Goal: Task Accomplishment & Management: Manage account settings

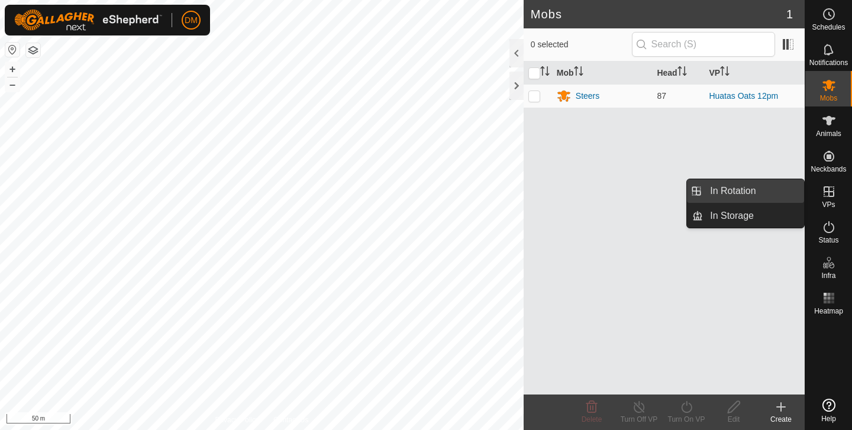
click at [733, 197] on link "In Rotation" at bounding box center [753, 191] width 101 height 24
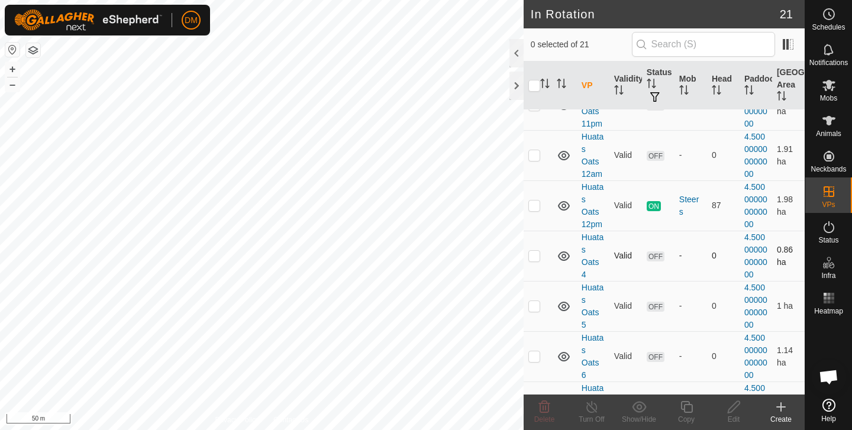
scroll to position [452, 0]
click at [535, 208] on p-checkbox at bounding box center [534, 203] width 12 height 9
checkbox input "true"
click at [687, 409] on icon at bounding box center [686, 407] width 15 height 14
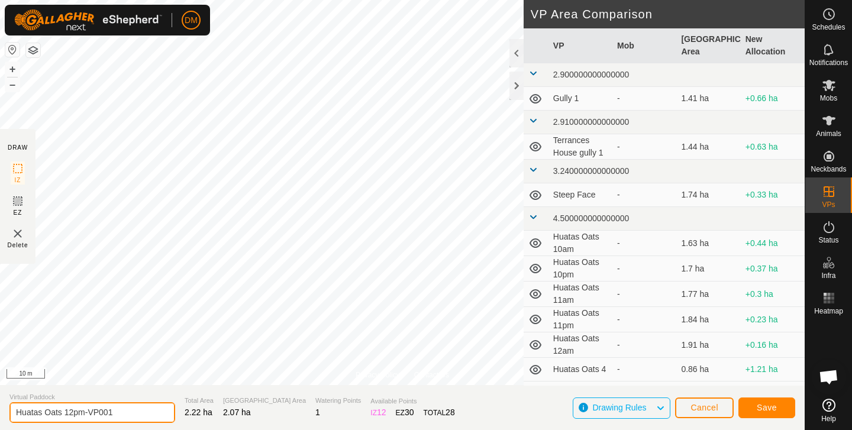
drag, startPoint x: 66, startPoint y: 410, endPoint x: 129, endPoint y: 413, distance: 62.7
click at [130, 413] on input "Huatas Oats 12pm-VP001" at bounding box center [92, 412] width 166 height 21
type input "Huatas Oats 13am"
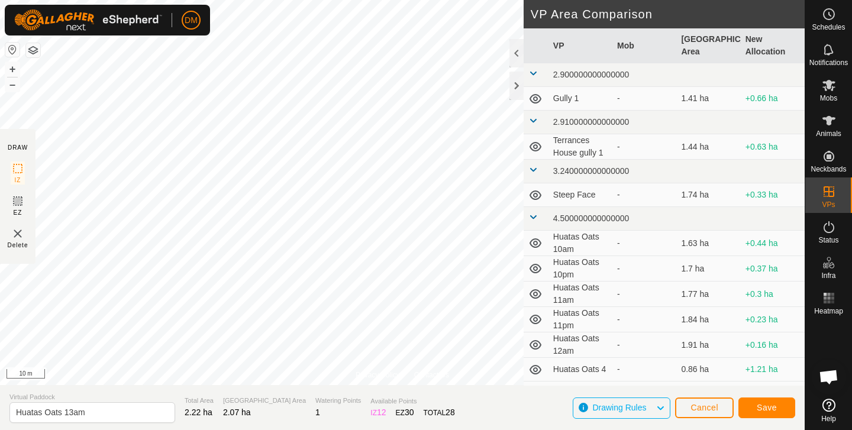
click at [765, 408] on span "Save" at bounding box center [766, 407] width 20 height 9
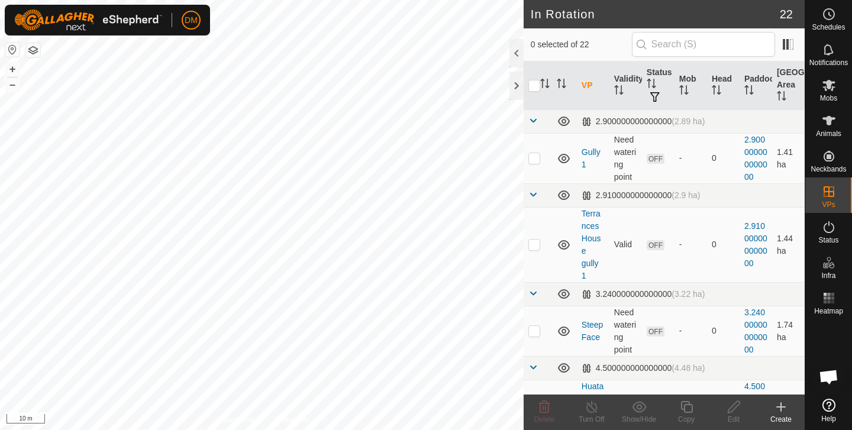
checkbox input "true"
click at [688, 406] on icon at bounding box center [686, 407] width 15 height 14
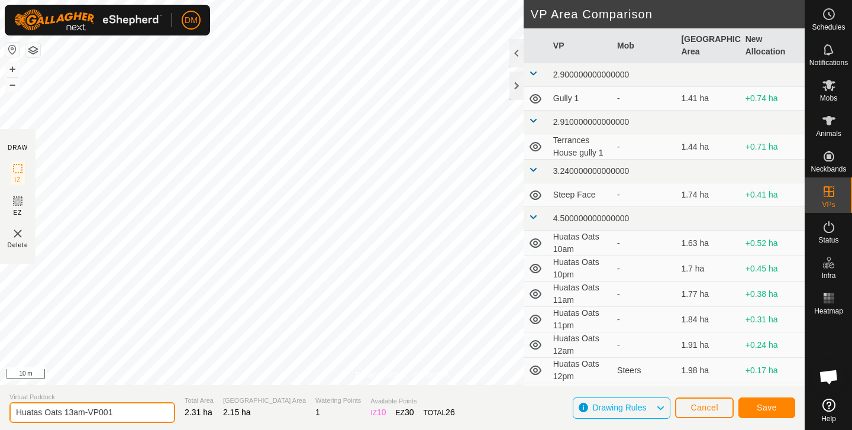
drag, startPoint x: 76, startPoint y: 411, endPoint x: 140, endPoint y: 408, distance: 63.9
click at [140, 408] on input "Huatas Oats 13am-VP001" at bounding box center [92, 412] width 166 height 21
type input "Huatas Oats 13pm"
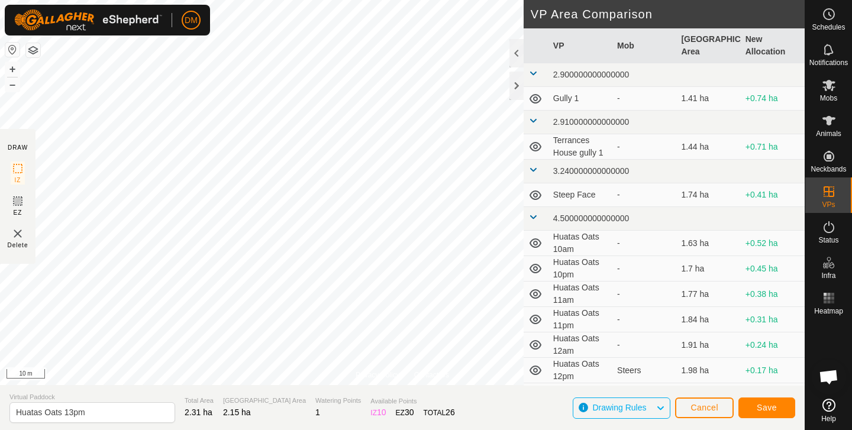
click at [774, 406] on span "Save" at bounding box center [766, 407] width 20 height 9
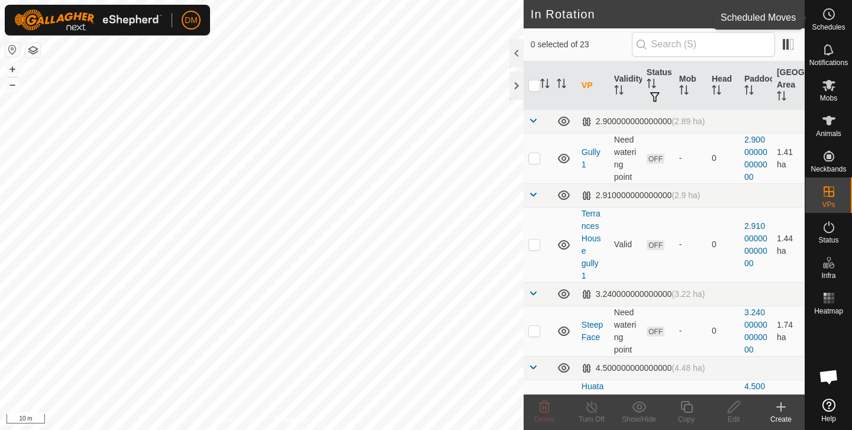
click at [826, 17] on icon at bounding box center [829, 14] width 14 height 14
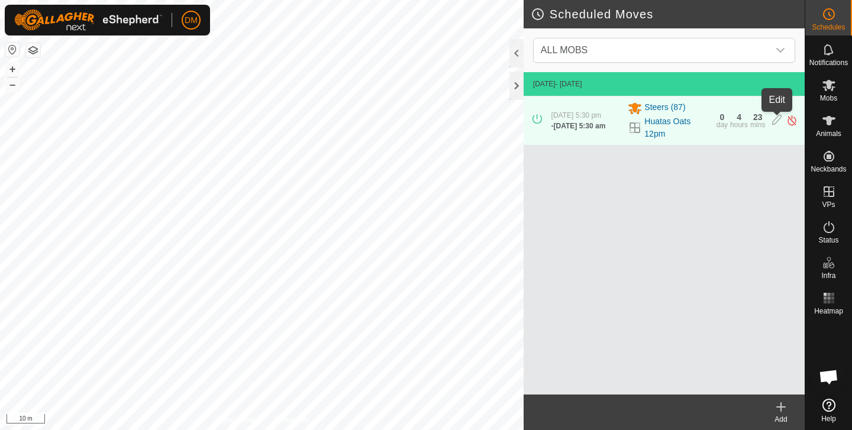
click at [778, 121] on icon at bounding box center [776, 120] width 9 height 12
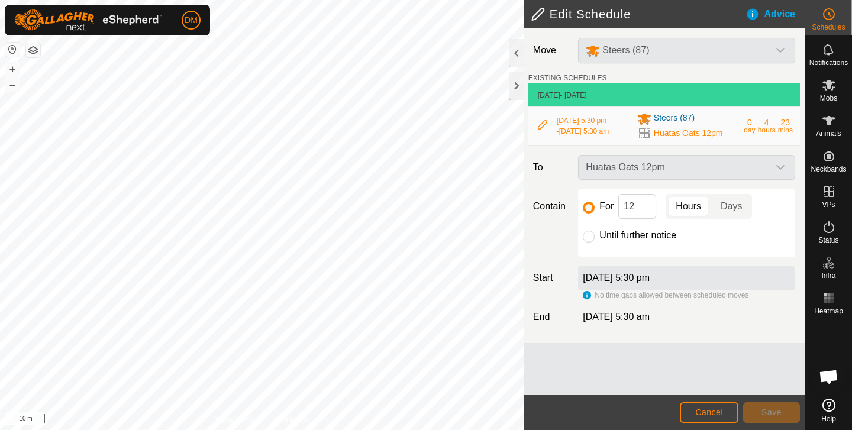
click at [704, 406] on button "Cancel" at bounding box center [709, 412] width 59 height 21
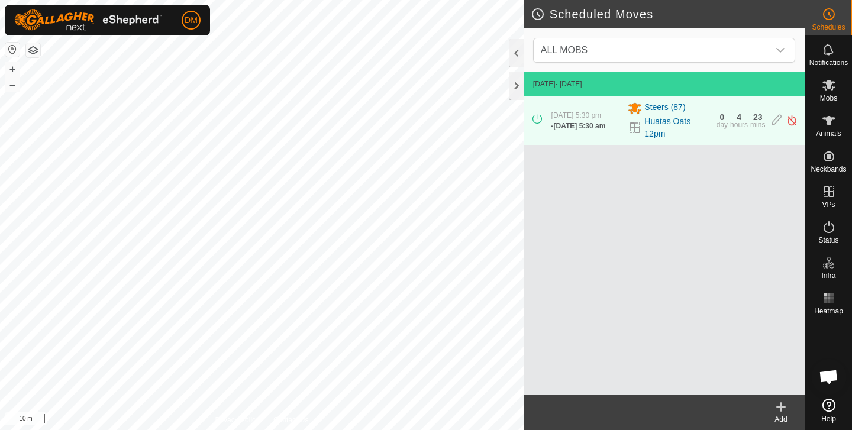
click at [781, 405] on icon at bounding box center [781, 407] width 0 height 8
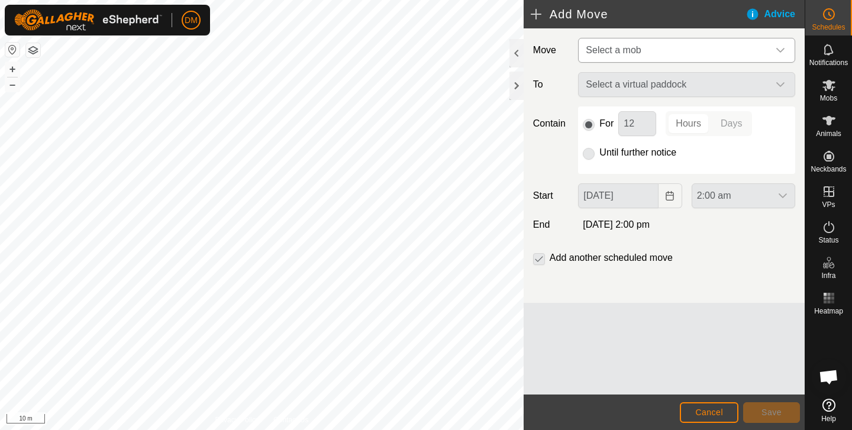
click at [619, 54] on span "Select a mob" at bounding box center [613, 50] width 55 height 10
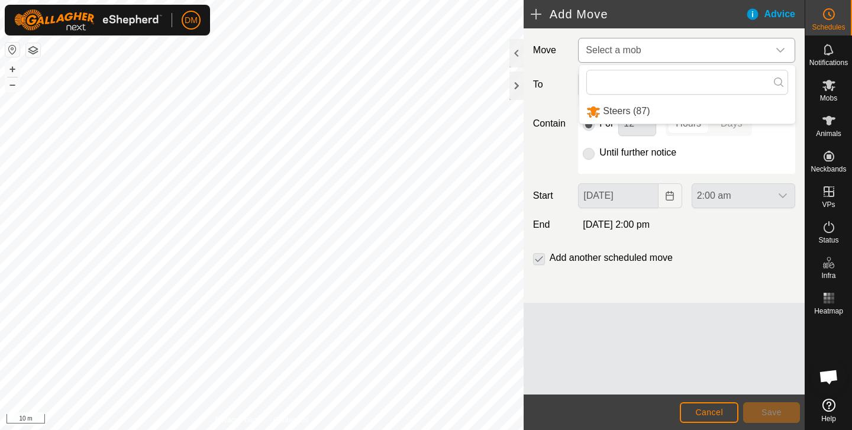
click at [632, 116] on li "Steers (87)" at bounding box center [687, 111] width 216 height 24
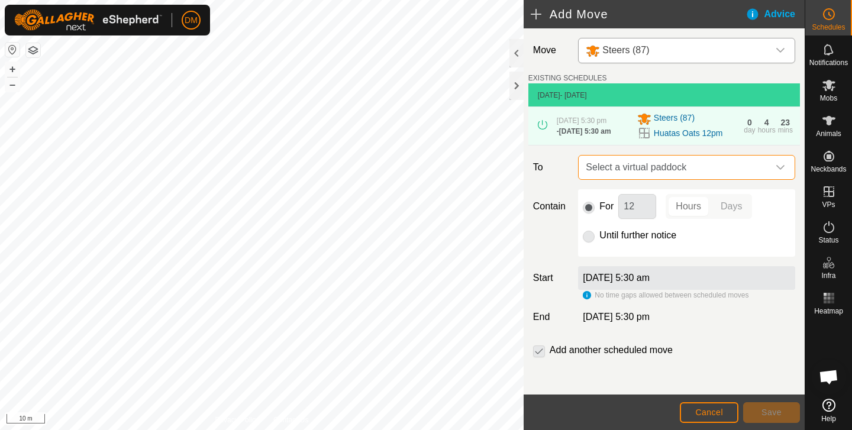
click at [648, 170] on span "Select a virtual paddock" at bounding box center [674, 168] width 187 height 24
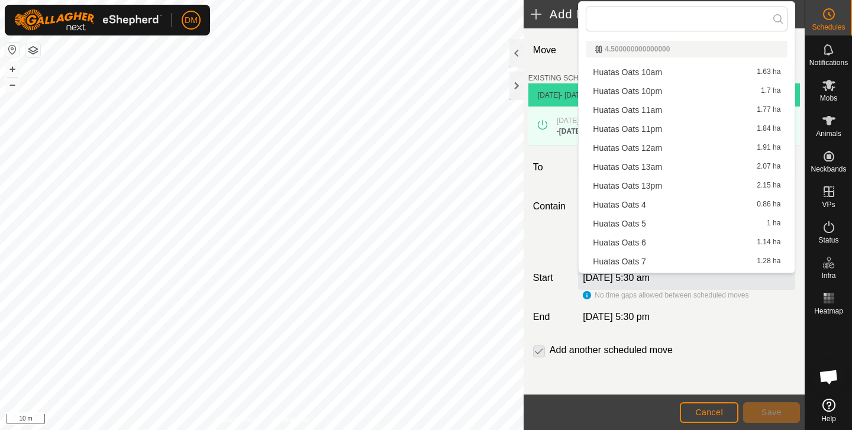
click at [648, 170] on li "Huatas Oats 13am 2.07 ha" at bounding box center [687, 167] width 202 height 18
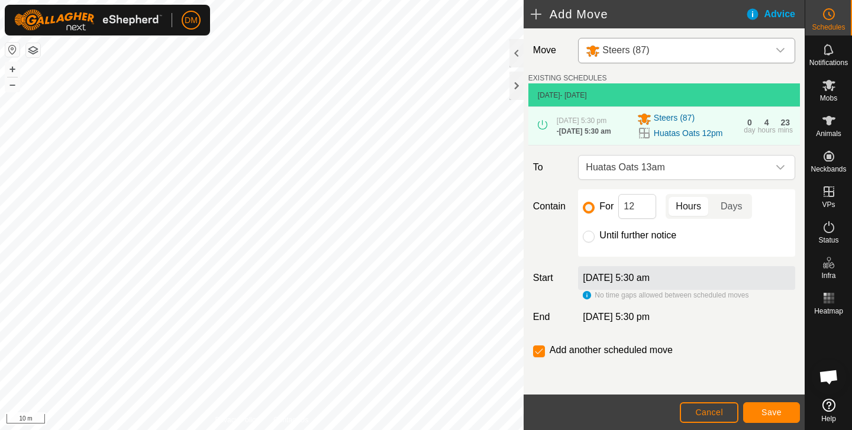
click at [768, 413] on span "Save" at bounding box center [771, 412] width 20 height 9
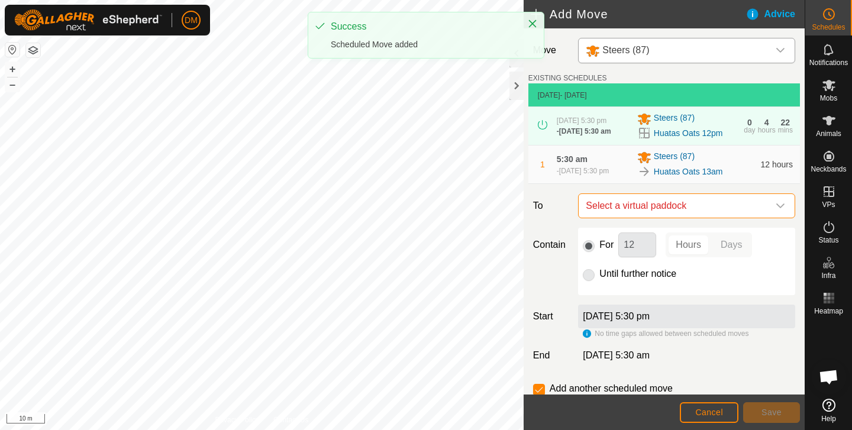
click at [649, 212] on span "Select a virtual paddock" at bounding box center [674, 206] width 187 height 24
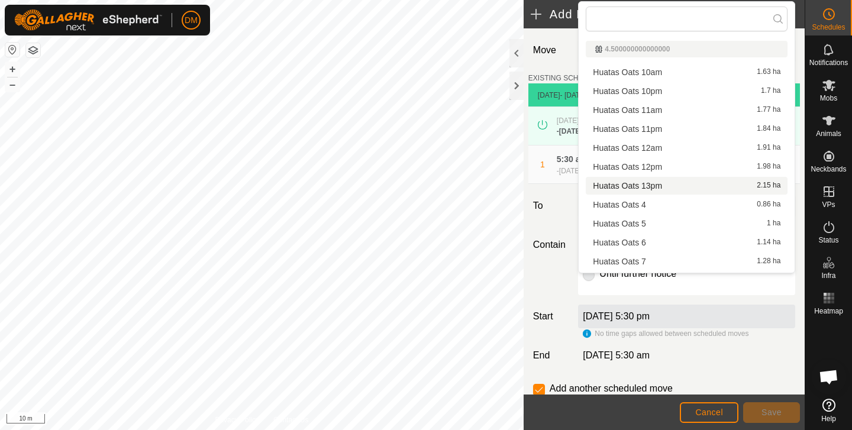
click at [643, 185] on li "Huatas Oats 13pm 2.15 ha" at bounding box center [687, 186] width 202 height 18
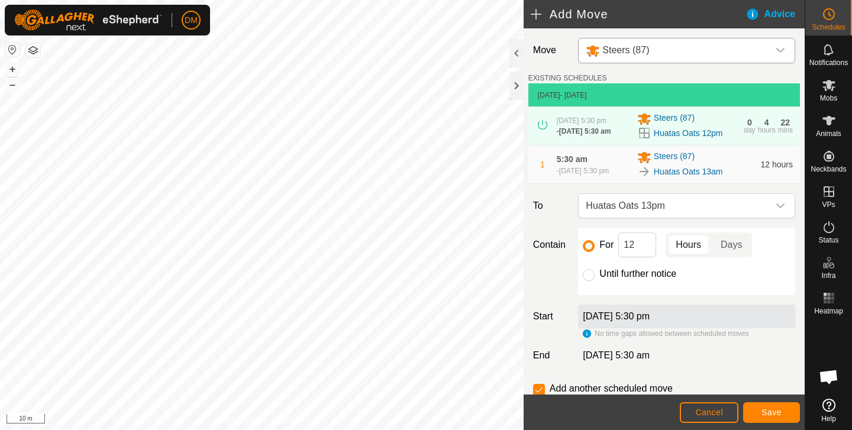
click at [773, 415] on span "Save" at bounding box center [771, 412] width 20 height 9
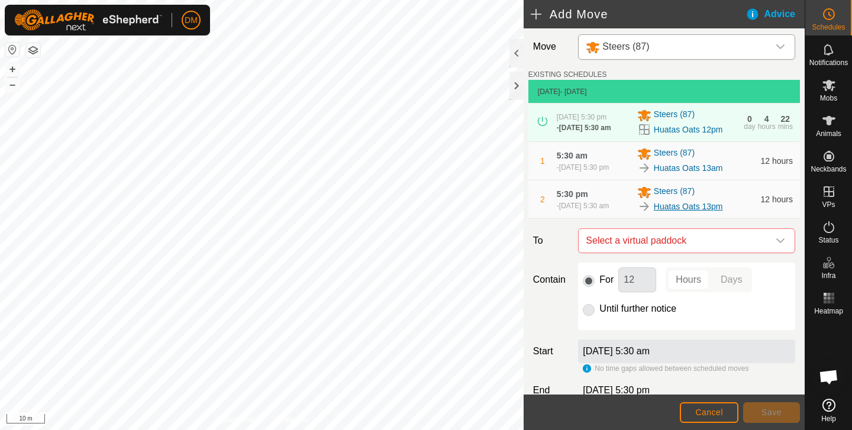
scroll to position [1, 0]
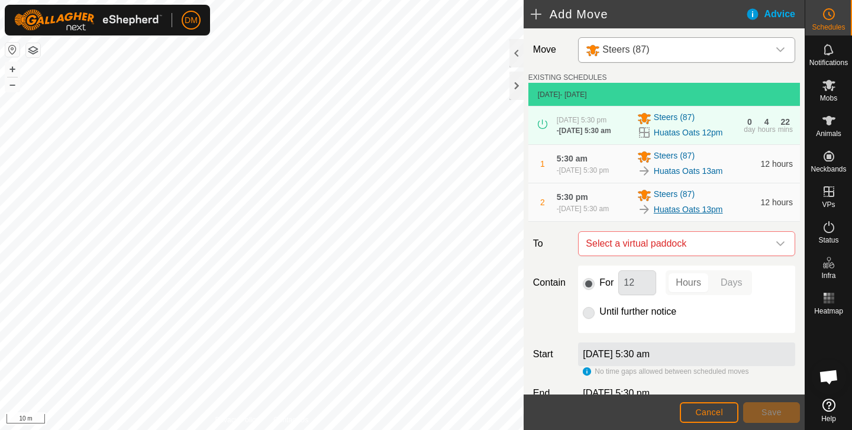
click at [701, 216] on link "Huatas Oats 13pm" at bounding box center [688, 209] width 69 height 12
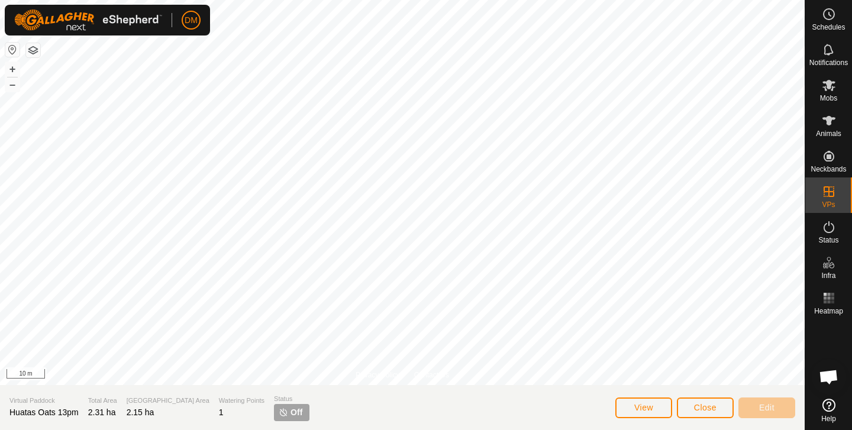
click at [694, 408] on span "Close" at bounding box center [705, 407] width 22 height 9
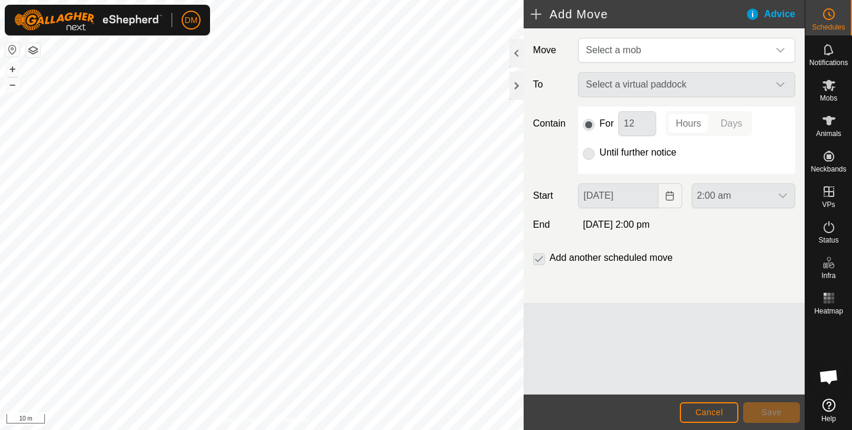
click at [707, 405] on button "Cancel" at bounding box center [709, 412] width 59 height 21
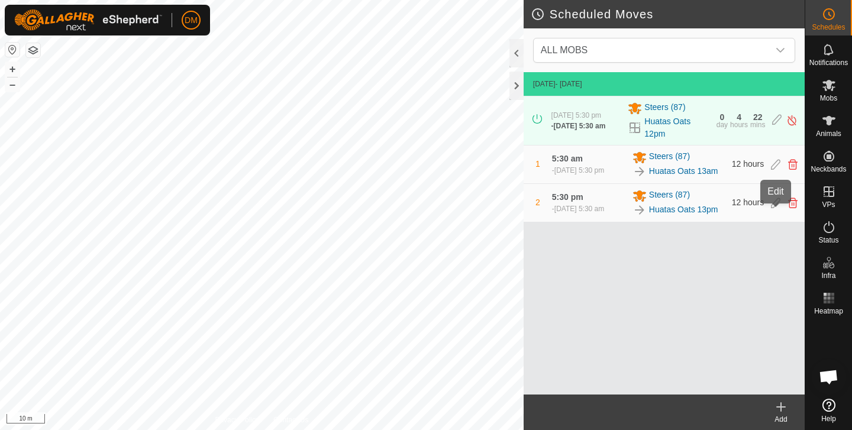
click at [774, 208] on icon at bounding box center [775, 203] width 9 height 11
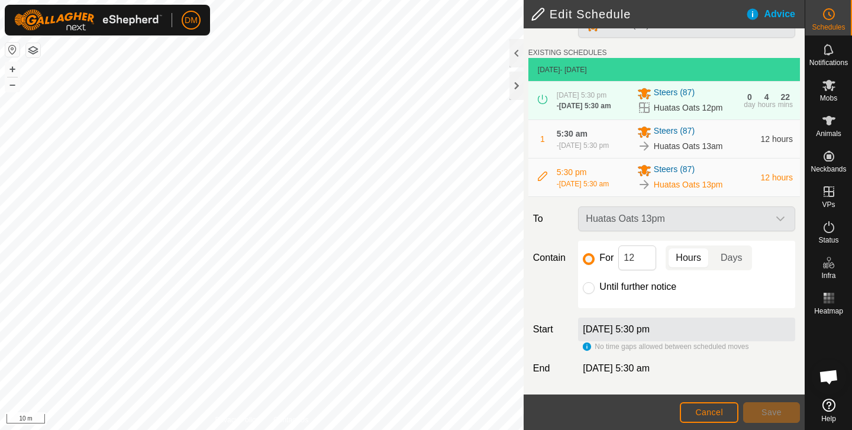
scroll to position [35, 0]
click at [711, 416] on span "Cancel" at bounding box center [709, 412] width 28 height 9
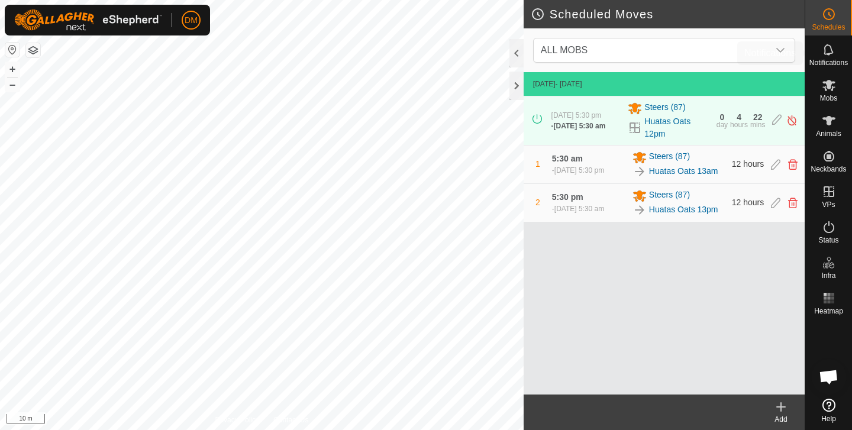
click at [822, 66] on span "Notifications" at bounding box center [828, 62] width 38 height 7
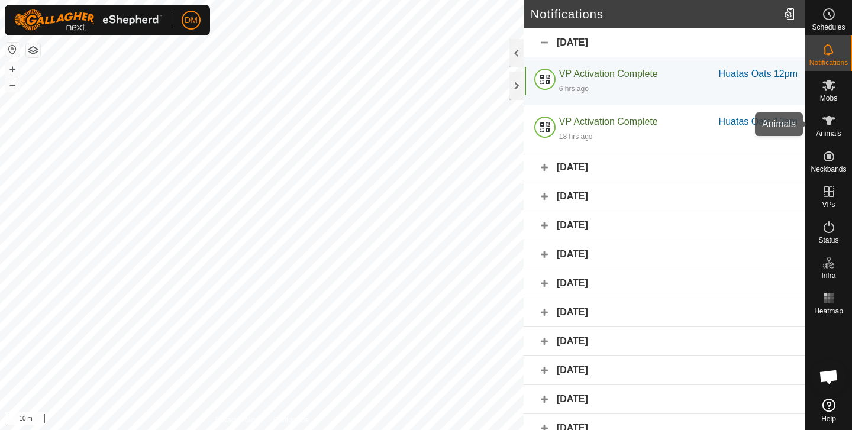
click at [824, 121] on icon at bounding box center [829, 121] width 14 height 14
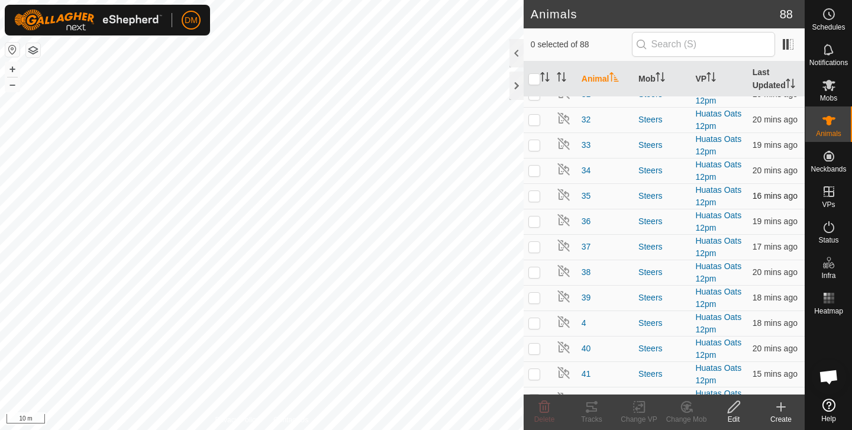
scroll to position [685, 0]
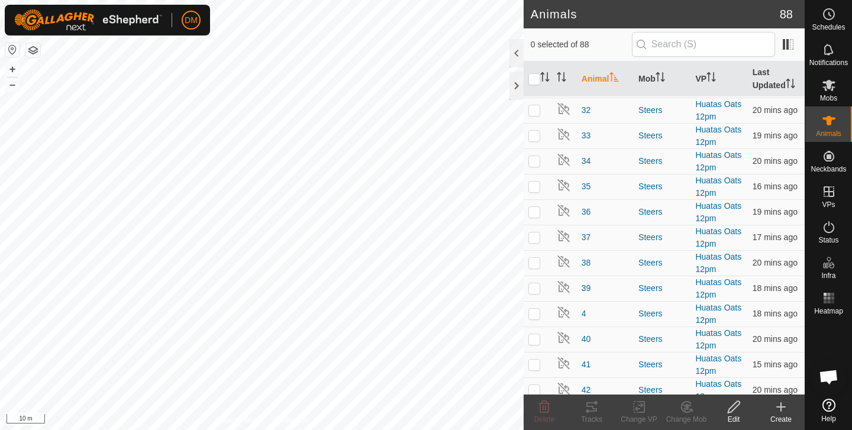
click at [517, 56] on div at bounding box center [516, 53] width 14 height 28
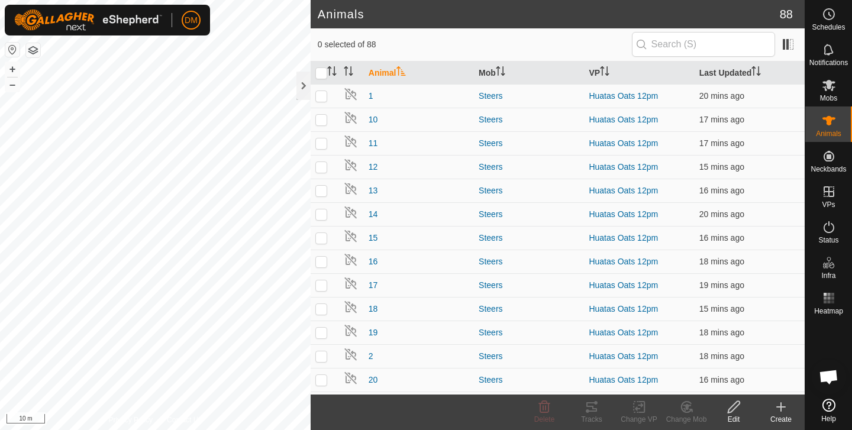
scroll to position [0, 0]
click at [351, 95] on img at bounding box center [351, 94] width 14 height 14
click at [320, 96] on p-checkbox at bounding box center [321, 95] width 12 height 9
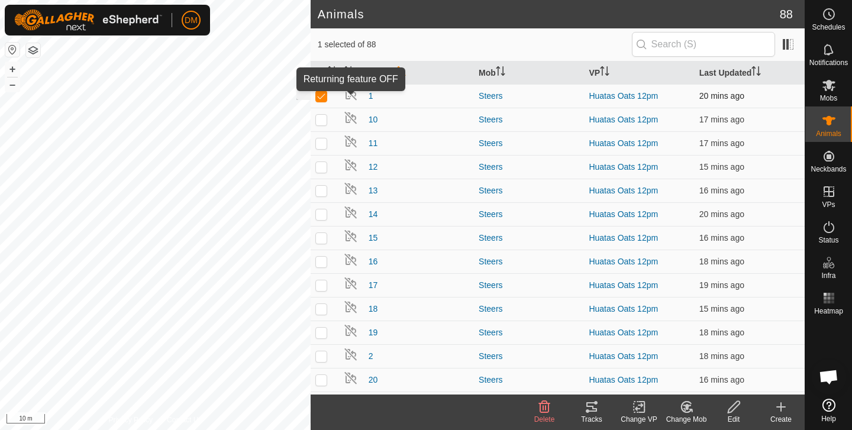
click at [352, 96] on img at bounding box center [351, 94] width 14 height 14
click at [322, 96] on p-checkbox at bounding box center [321, 95] width 12 height 9
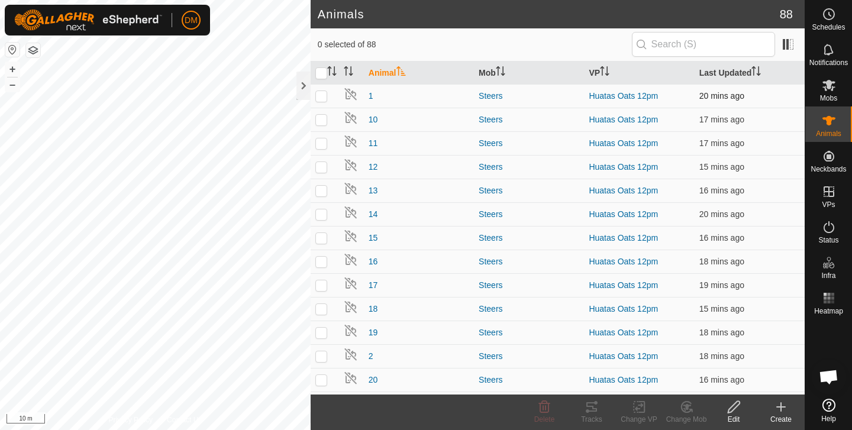
click at [325, 96] on p-checkbox at bounding box center [321, 95] width 12 height 9
checkbox input "false"
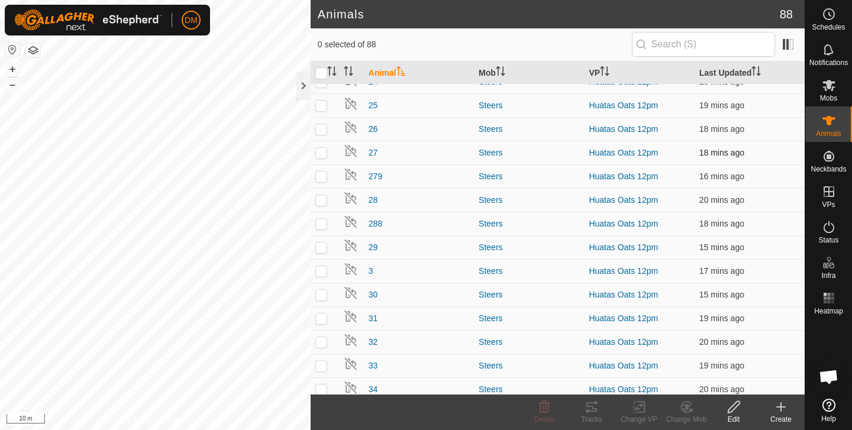
scroll to position [405, 0]
